Goal: Check status: Check status

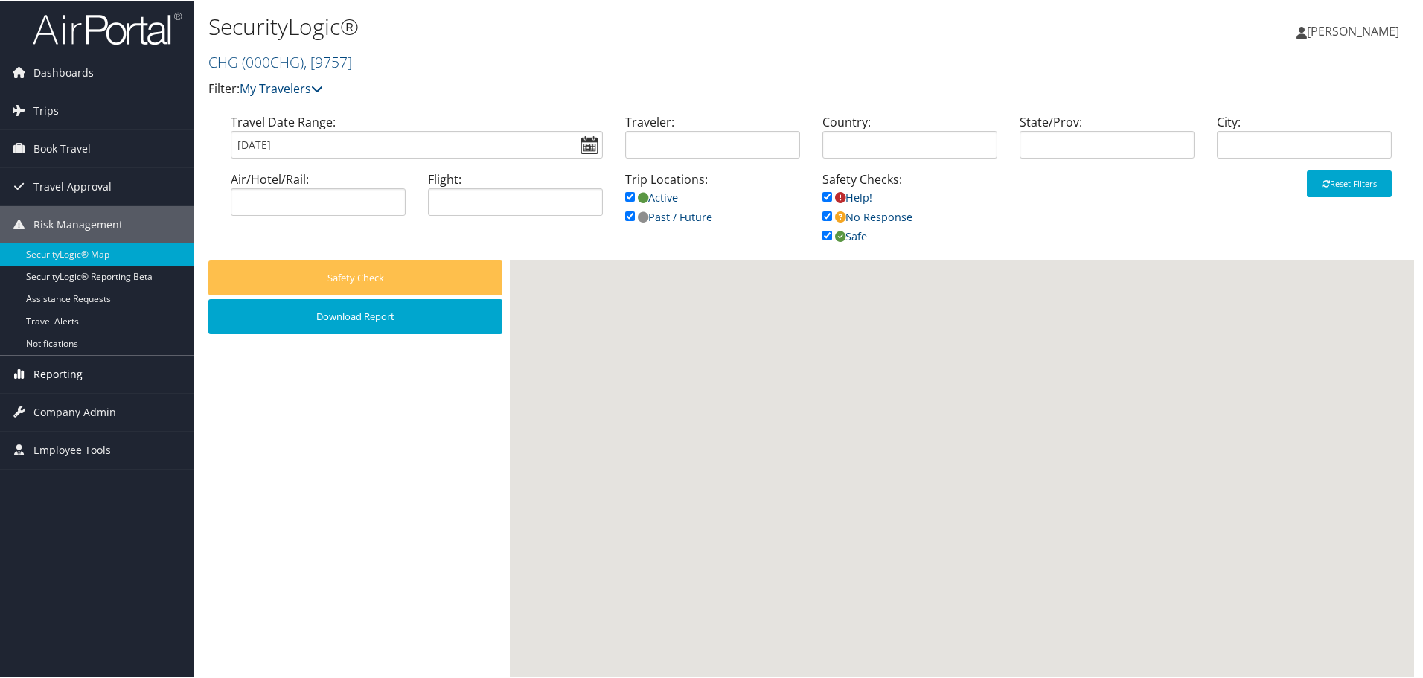
drag, startPoint x: 0, startPoint y: 0, endPoint x: 60, endPoint y: 371, distance: 375.4
click at [60, 371] on span "Reporting" at bounding box center [57, 372] width 49 height 37
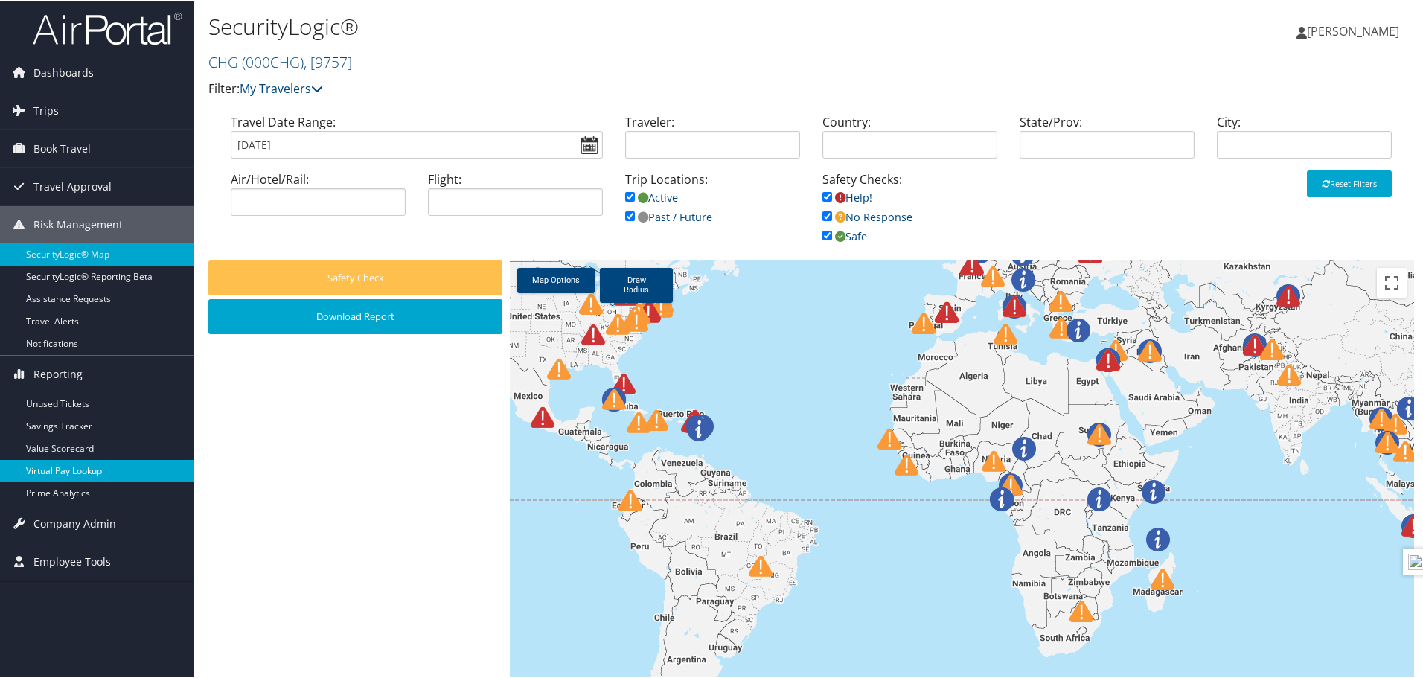
click at [74, 472] on link "Virtual Pay Lookup" at bounding box center [96, 469] width 193 height 22
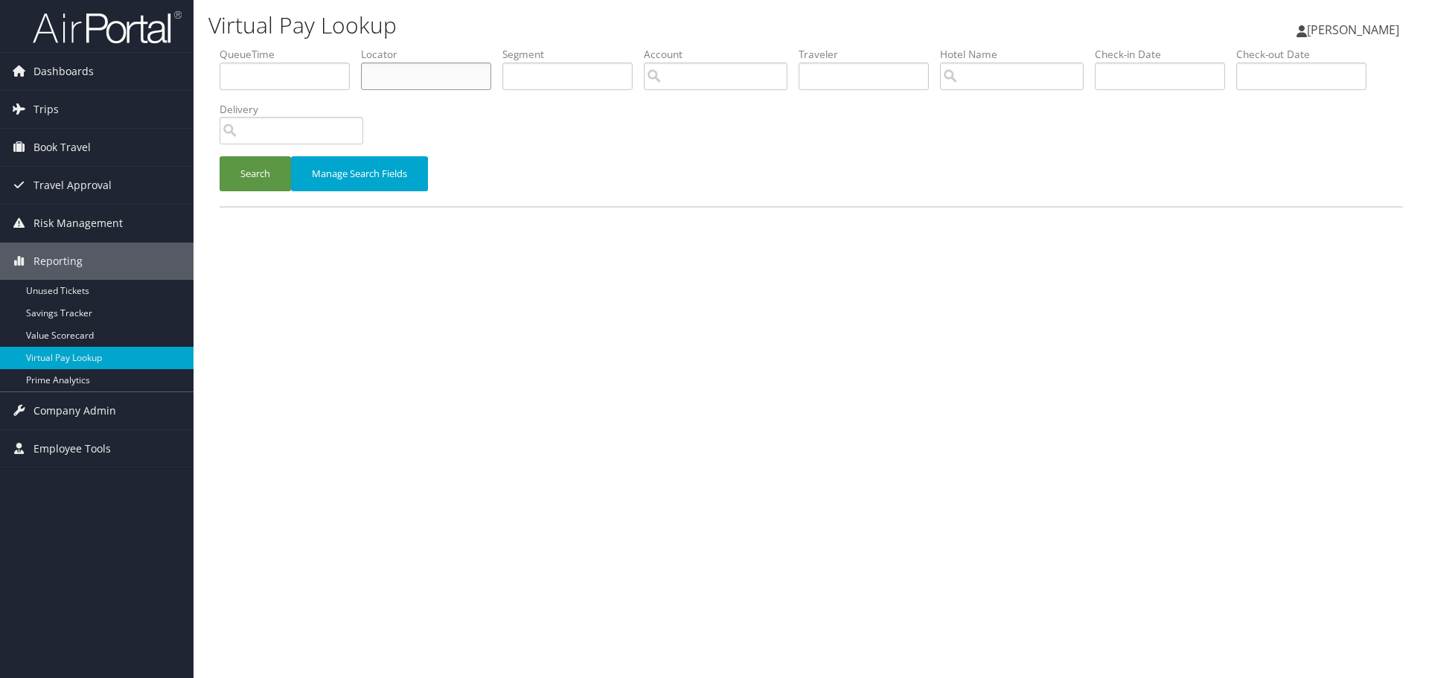
click at [410, 80] on input "text" at bounding box center [426, 77] width 130 height 28
type input "ywpqnk"
click at [220, 156] on button "Search" at bounding box center [255, 173] width 71 height 35
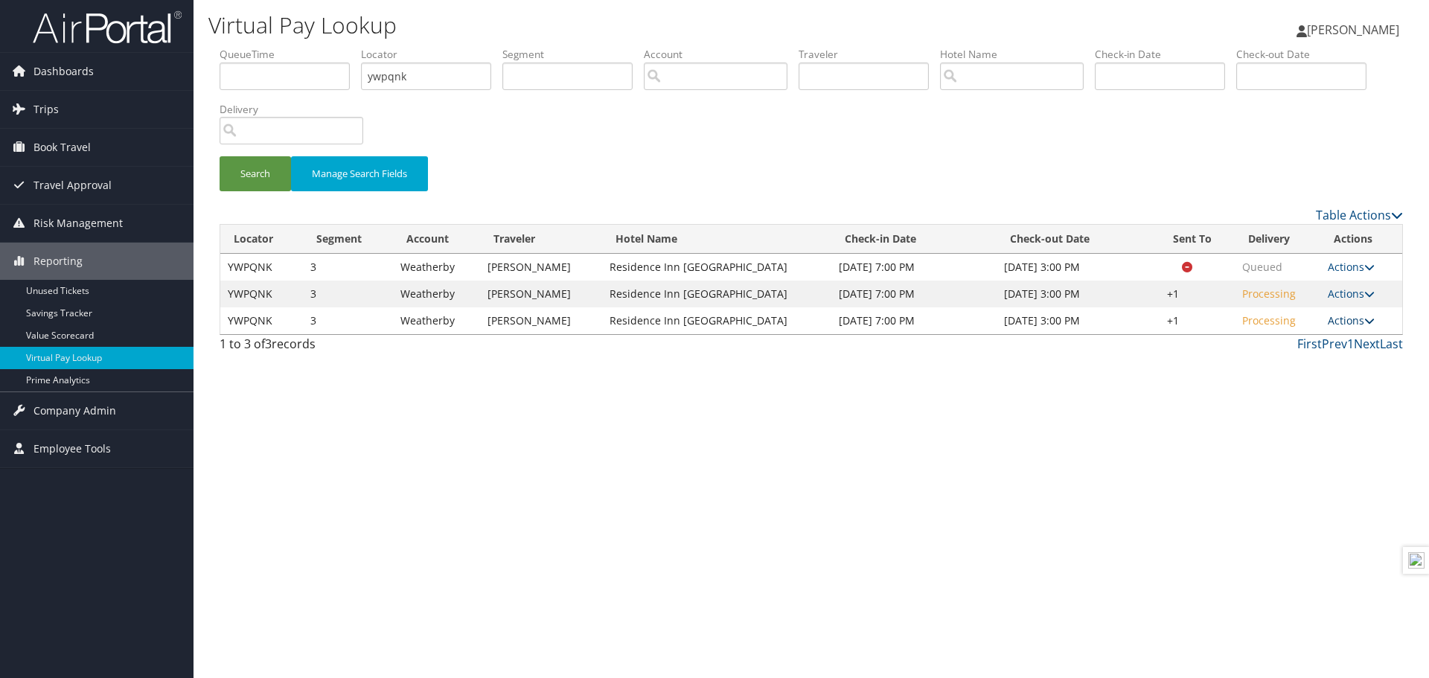
click at [1357, 322] on link "Actions" at bounding box center [1351, 320] width 47 height 14
click at [1294, 361] on link "Logs" at bounding box center [1307, 367] width 127 height 25
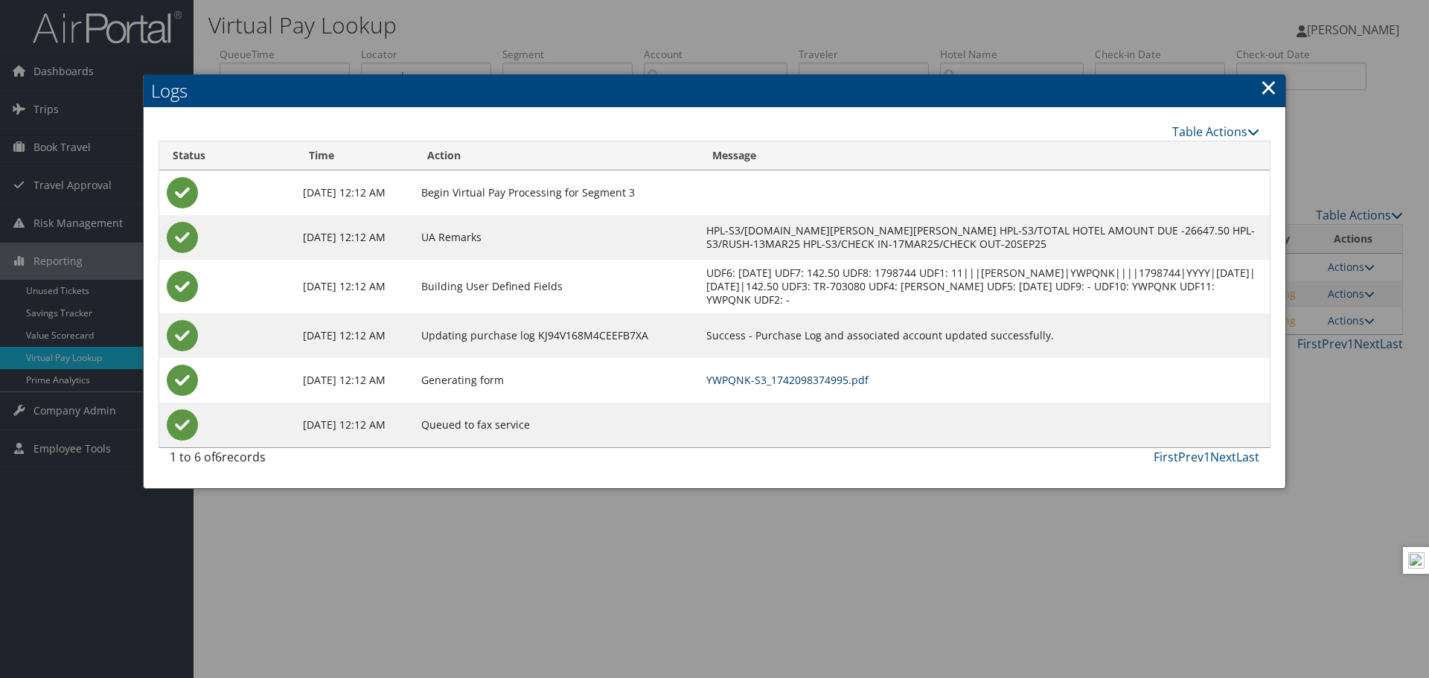
click at [835, 380] on link "YWPQNK-S3_1742098374995.pdf" at bounding box center [787, 380] width 162 height 14
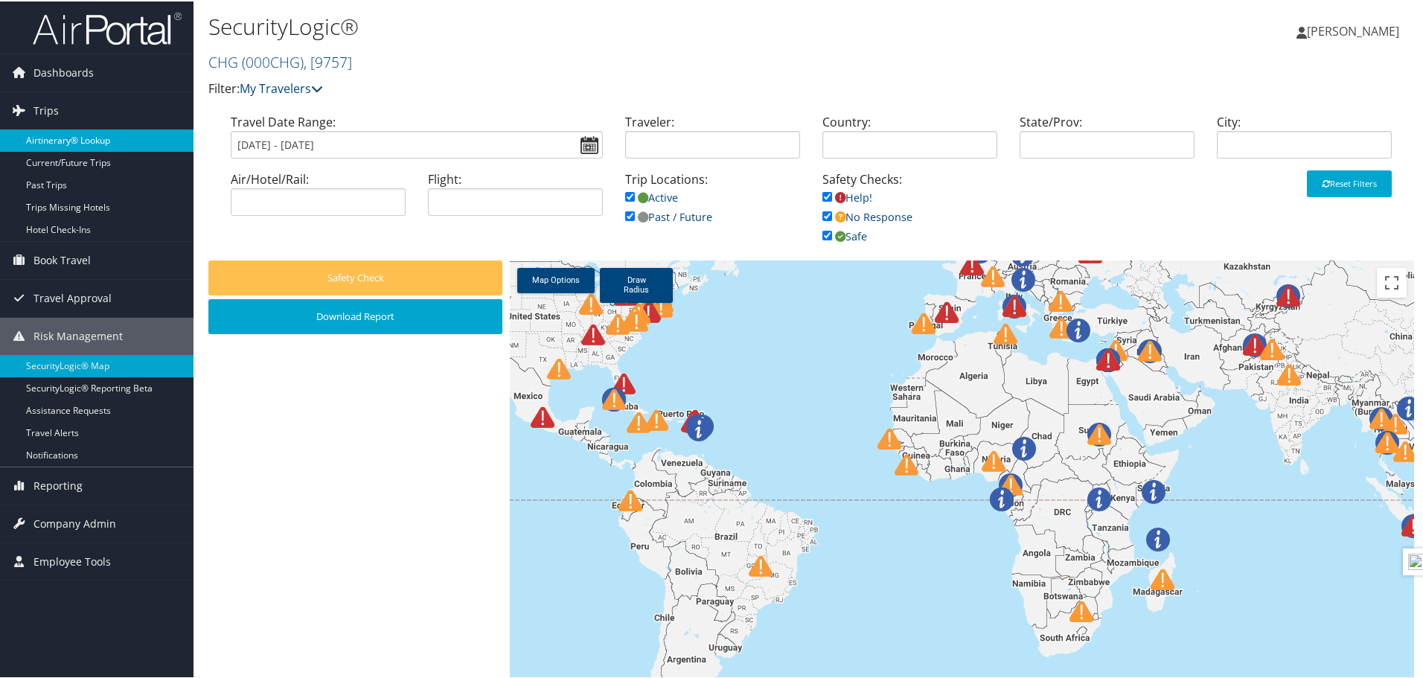
click at [57, 148] on link "Airtinerary® Lookup" at bounding box center [96, 139] width 193 height 22
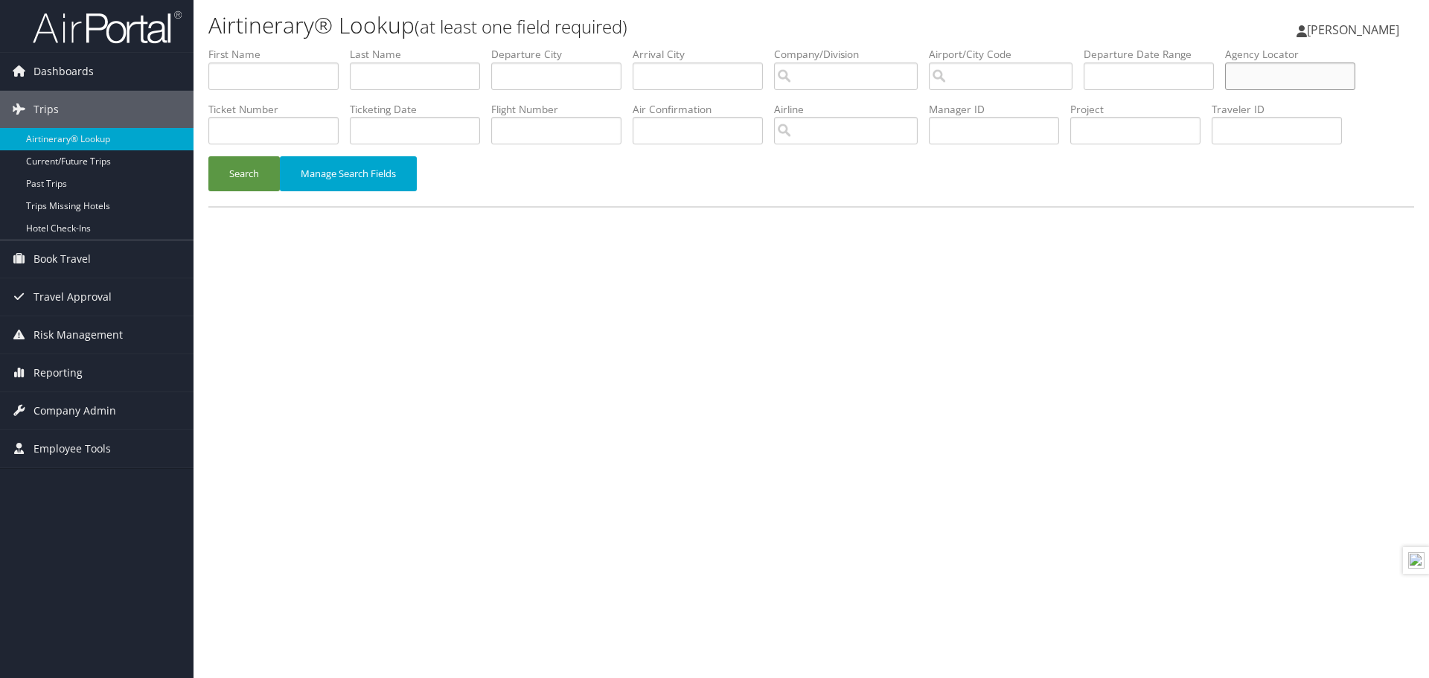
click at [1279, 76] on input "text" at bounding box center [1290, 77] width 130 height 28
type input "jphorj"
click at [208, 156] on button "Search" at bounding box center [243, 173] width 71 height 35
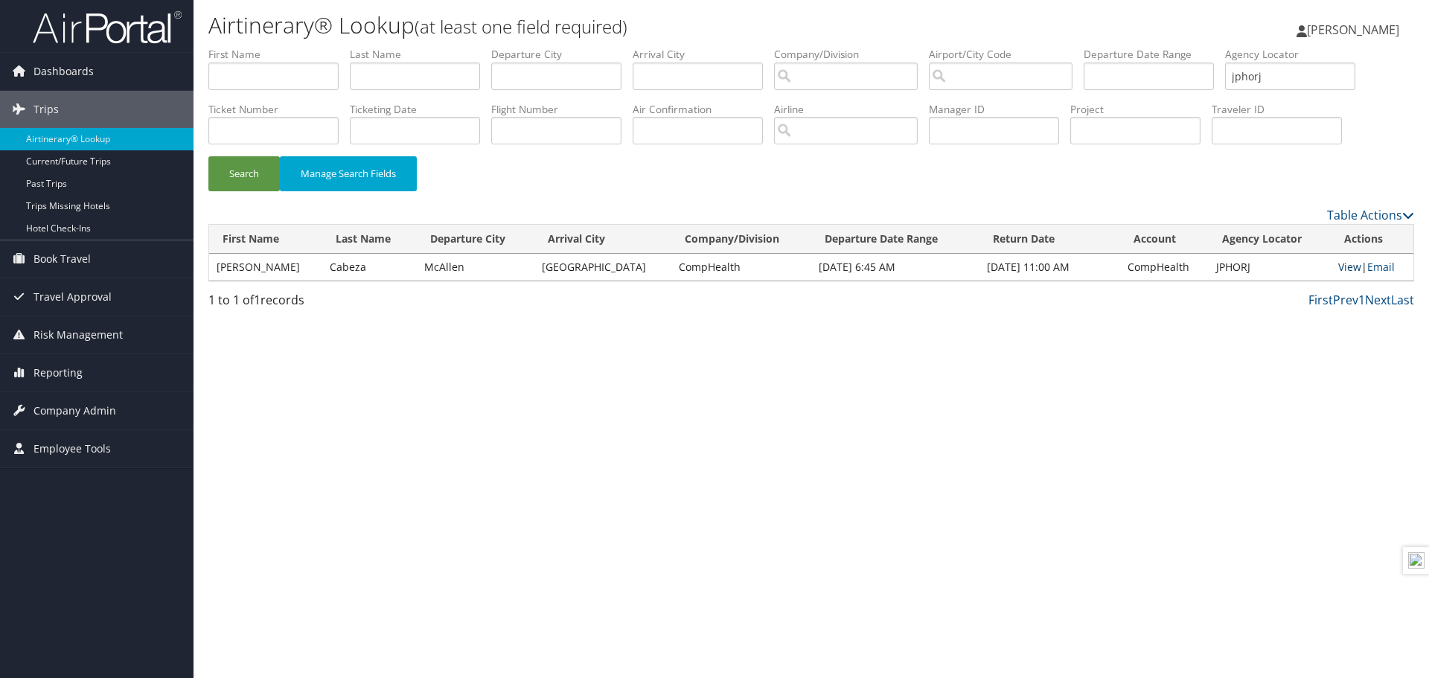
click at [1343, 269] on link "View" at bounding box center [1349, 267] width 23 height 14
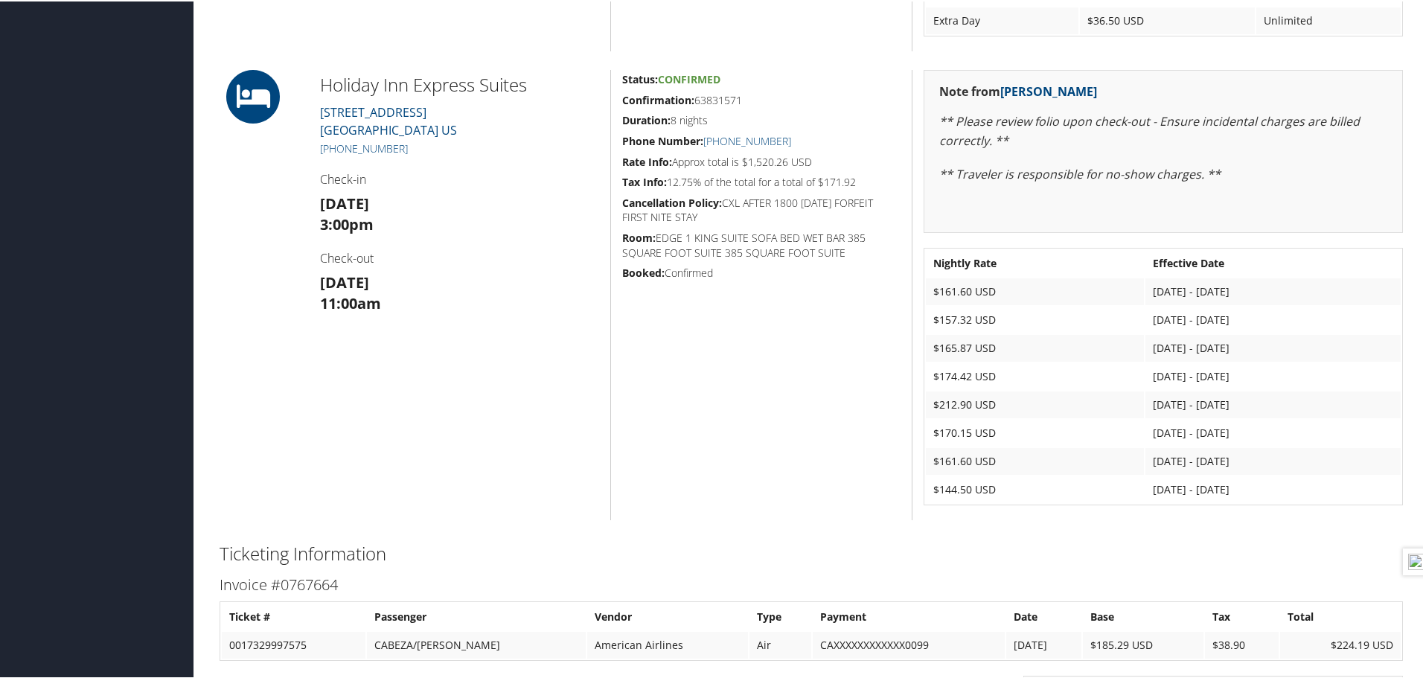
scroll to position [1340, 0]
